Goal: Transaction & Acquisition: Purchase product/service

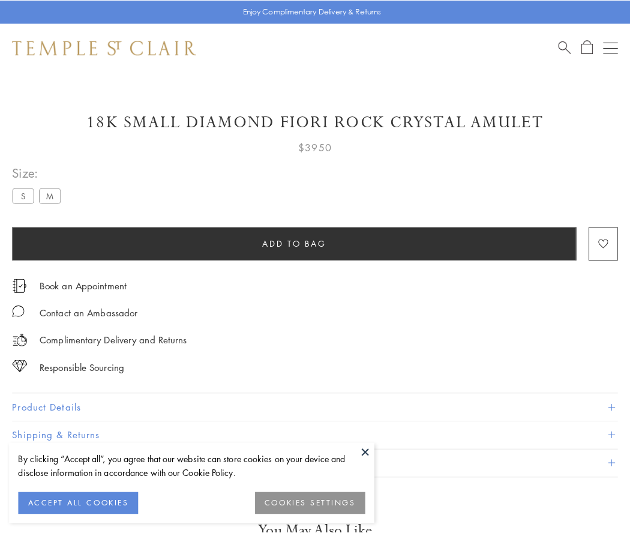
scroll to position [20, 0]
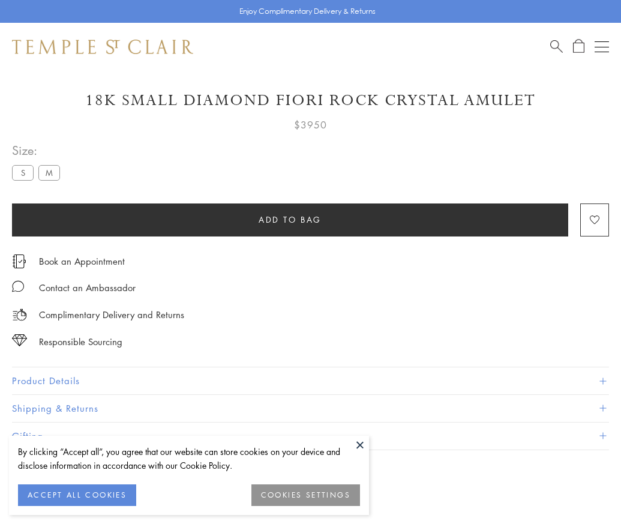
click at [290, 219] on span "Add to bag" at bounding box center [290, 219] width 63 height 13
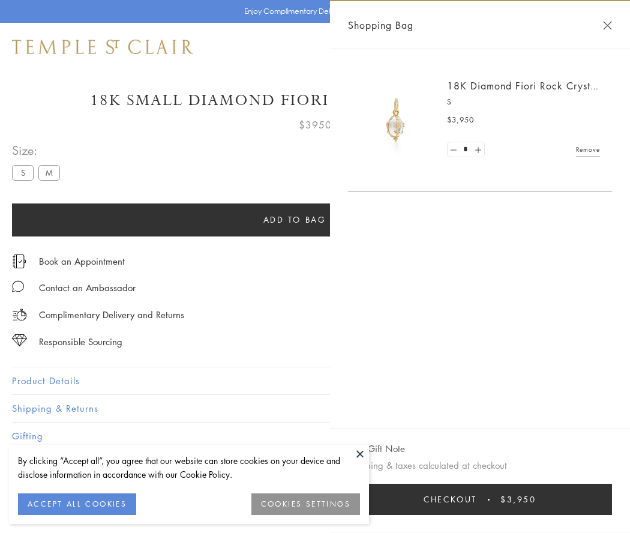
click at [480, 499] on button "Checkout $3,950" at bounding box center [480, 498] width 264 height 31
